Goal: Task Accomplishment & Management: Manage account settings

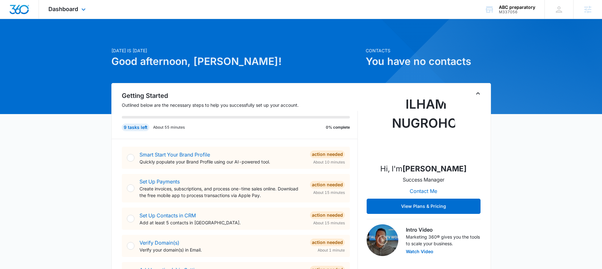
click at [88, 15] on div "Dashboard Apps Reputation Websites Forms CRM Email Social Shop Content Ads Inte…" at bounding box center [68, 9] width 58 height 19
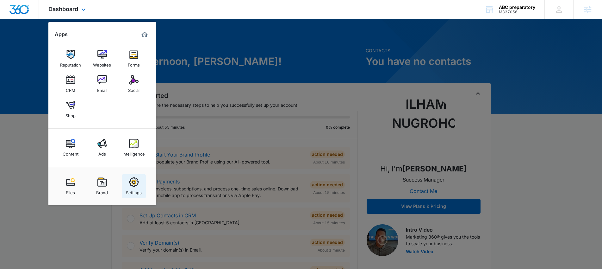
click at [139, 185] on link "Settings" at bounding box center [134, 186] width 24 height 24
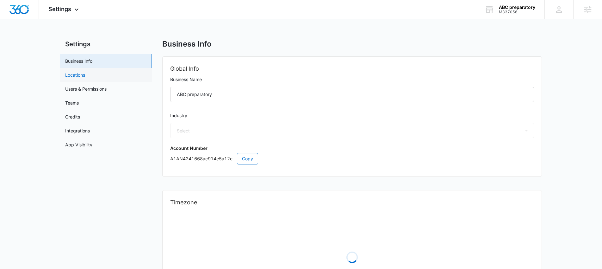
select select "27"
select select "US"
select select "America/[GEOGRAPHIC_DATA]"
click at [80, 74] on link "Locations" at bounding box center [75, 75] width 20 height 7
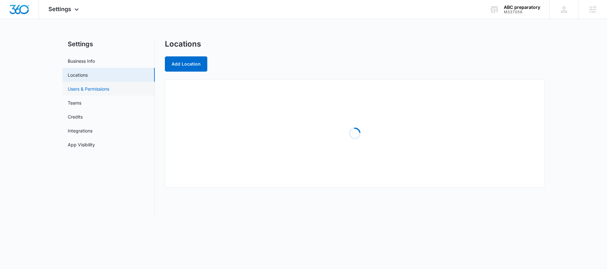
click at [99, 88] on link "Users & Permissions" at bounding box center [88, 88] width 41 height 7
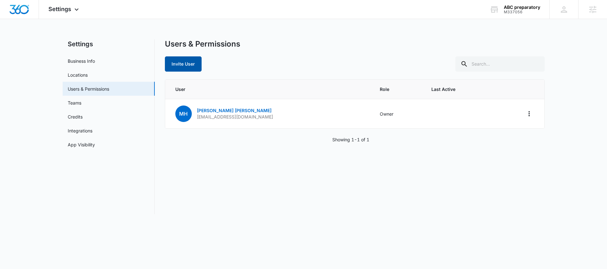
click at [184, 65] on button "Invite User" at bounding box center [183, 63] width 37 height 15
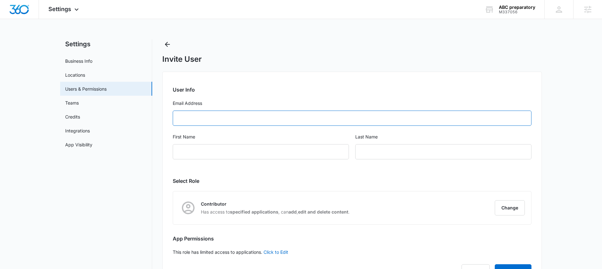
click at [240, 120] on input "Email Address" at bounding box center [352, 117] width 359 height 15
paste input "[EMAIL_ADDRESS][DOMAIN_NAME]"
type input "[EMAIL_ADDRESS][DOMAIN_NAME]"
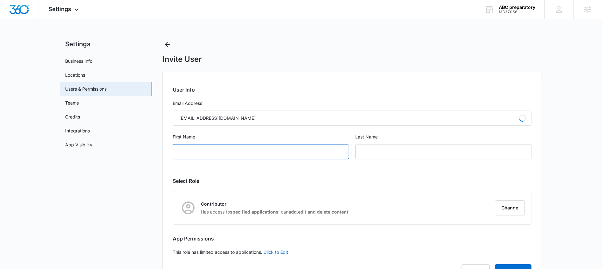
click at [238, 149] on input "First Name" at bounding box center [261, 151] width 176 height 15
type input "[PERSON_NAME]"
click at [381, 153] on input "text" at bounding box center [443, 151] width 176 height 15
type input "[PERSON_NAME]"
click at [515, 208] on button "Change" at bounding box center [510, 207] width 30 height 15
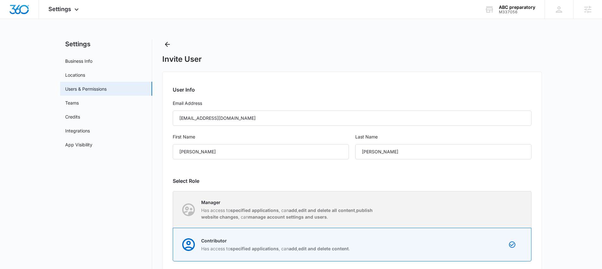
click at [291, 206] on div "Manager Has access to specified applications , can add , edit and delete all co…" at bounding box center [290, 209] width 178 height 21
click at [173, 209] on input "Manager Has access to specified applications , can add , edit and delete all co…" at bounding box center [173, 209] width 0 height 0
radio input "true"
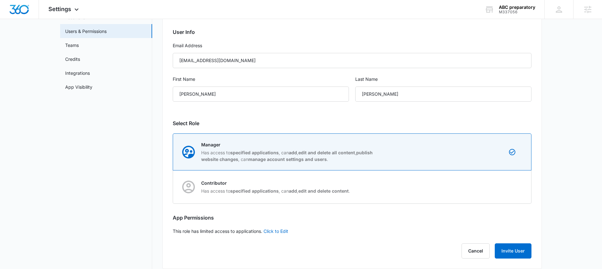
scroll to position [65, 0]
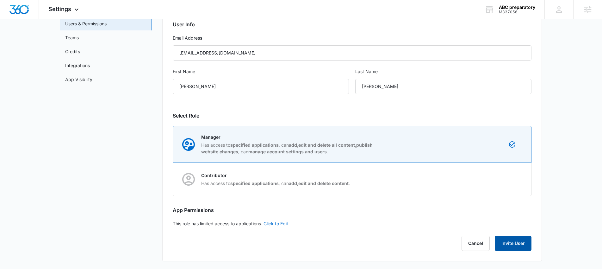
click at [516, 240] on button "Invite User" at bounding box center [513, 242] width 37 height 15
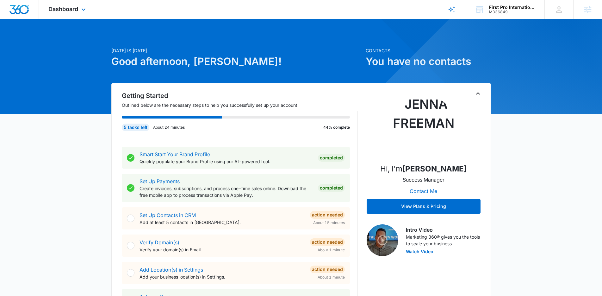
click at [68, 13] on div "Dashboard Apps Reputation Websites Forms CRM Email Social Shop Content Ads Inte…" at bounding box center [68, 9] width 58 height 19
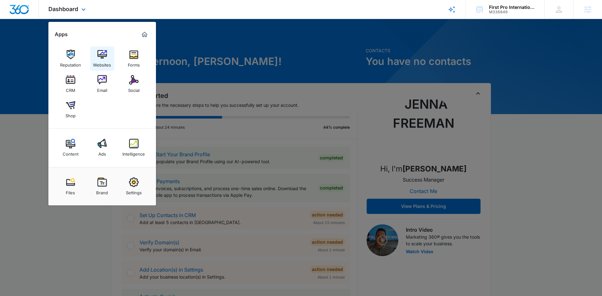
click at [102, 59] on div "Websites" at bounding box center [102, 63] width 18 height 8
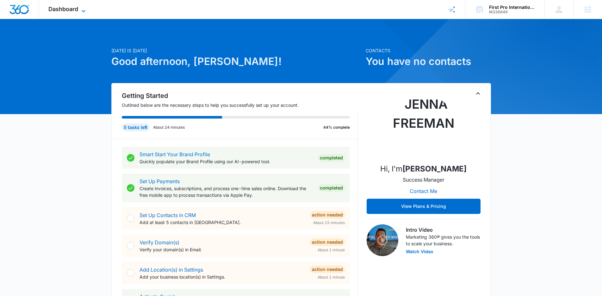
click at [53, 12] on span "Dashboard" at bounding box center [63, 9] width 30 height 7
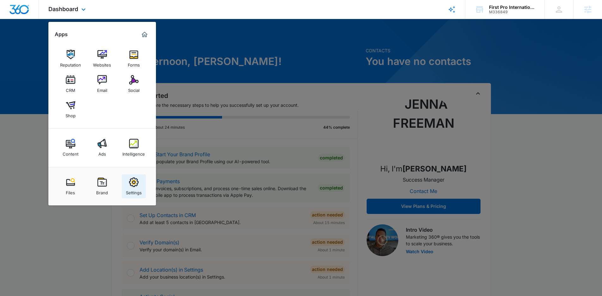
click at [137, 192] on div "Settings" at bounding box center [134, 191] width 16 height 8
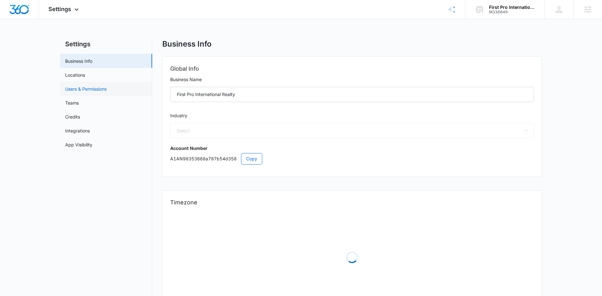
select select "35"
select select "US"
select select "America/New_York"
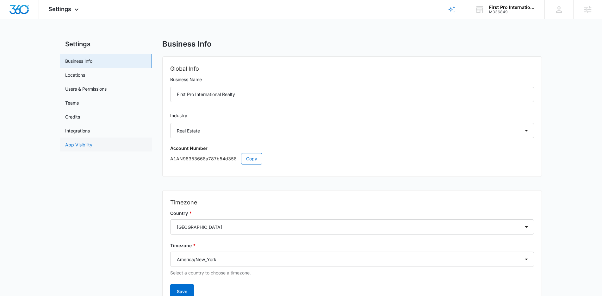
click at [73, 145] on link "App Visibility" at bounding box center [78, 144] width 27 height 7
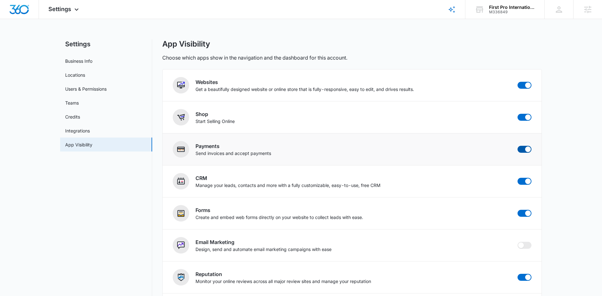
click at [525, 149] on span at bounding box center [528, 149] width 6 height 6
click at [518, 146] on input "checkbox" at bounding box center [518, 145] width 0 height 0
checkbox input "true"
click at [527, 119] on span at bounding box center [528, 117] width 6 height 6
click at [518, 114] on input "checkbox" at bounding box center [518, 113] width 0 height 0
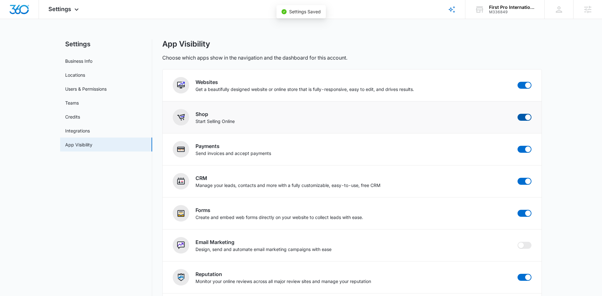
checkbox input "true"
checkbox input "false"
click at [64, 15] on div "Settings Apps Reputation Websites Forms CRM Email Social Shop Content Ads Intel…" at bounding box center [64, 9] width 51 height 19
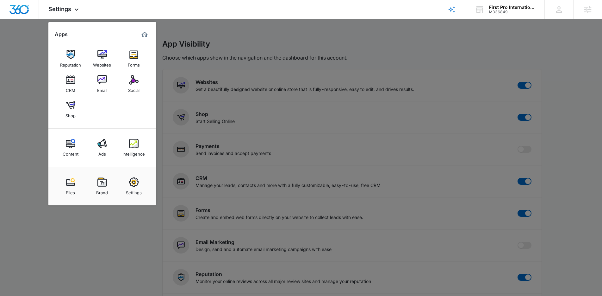
click at [344, 174] on div at bounding box center [301, 148] width 602 height 296
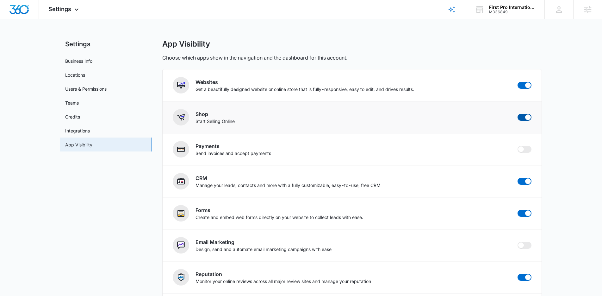
click at [525, 119] on span at bounding box center [525, 117] width 14 height 7
click at [518, 114] on input "checkbox" at bounding box center [518, 113] width 0 height 0
checkbox input "false"
click at [55, 7] on span "Settings" at bounding box center [59, 9] width 23 height 7
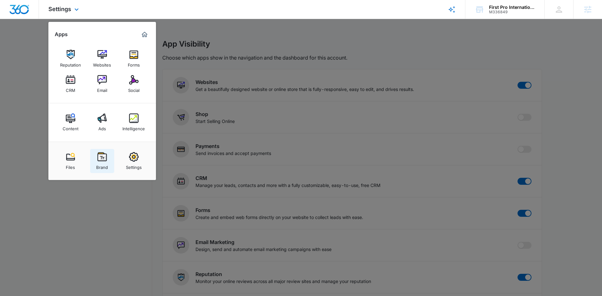
click at [99, 158] on img at bounding box center [101, 156] width 9 height 9
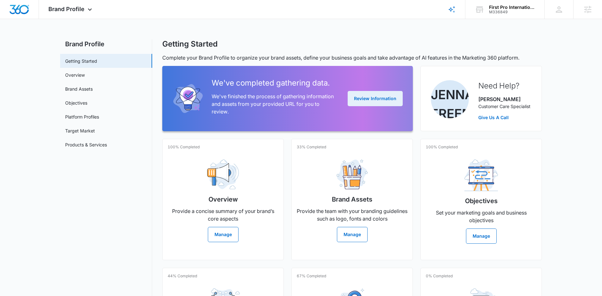
click at [375, 100] on button "Review Information" at bounding box center [375, 98] width 55 height 15
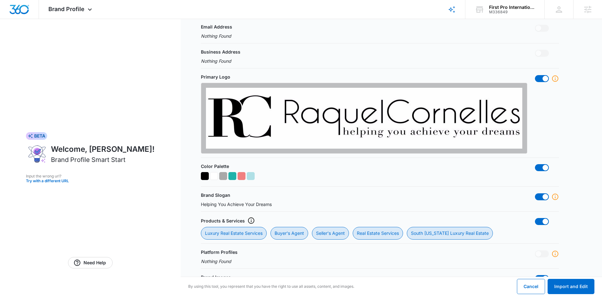
scroll to position [220, 0]
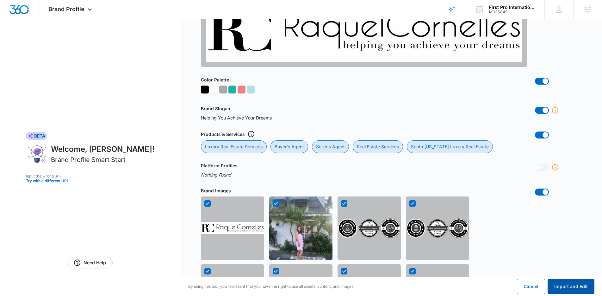
click at [586, 289] on button "Import and Edit" at bounding box center [571, 286] width 47 height 15
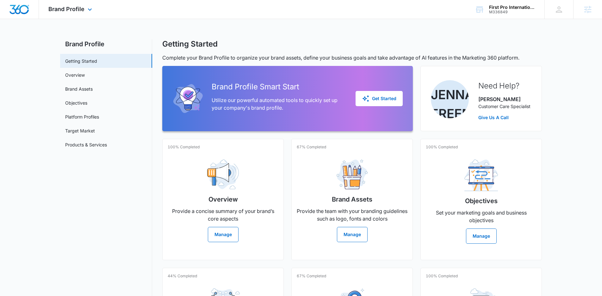
click at [72, 13] on div "Brand Profile Apps Reputation Websites Forms CRM Email Social Content Ads Intel…" at bounding box center [71, 9] width 64 height 19
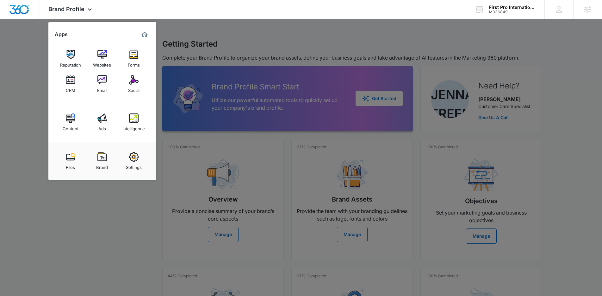
click at [585, 72] on div at bounding box center [301, 148] width 602 height 296
